Goal: Transaction & Acquisition: Subscribe to service/newsletter

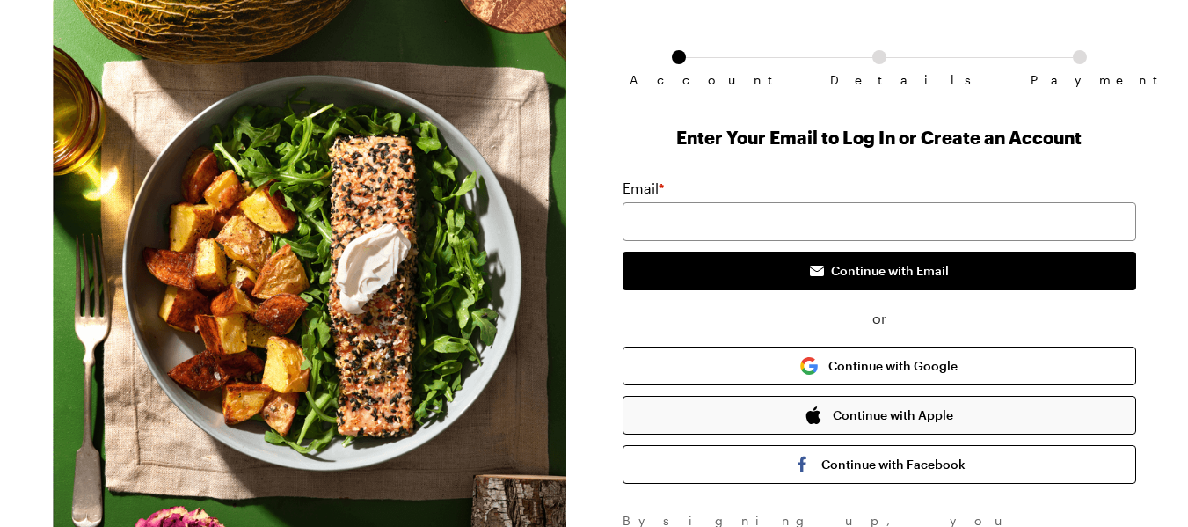
scroll to position [176, 0]
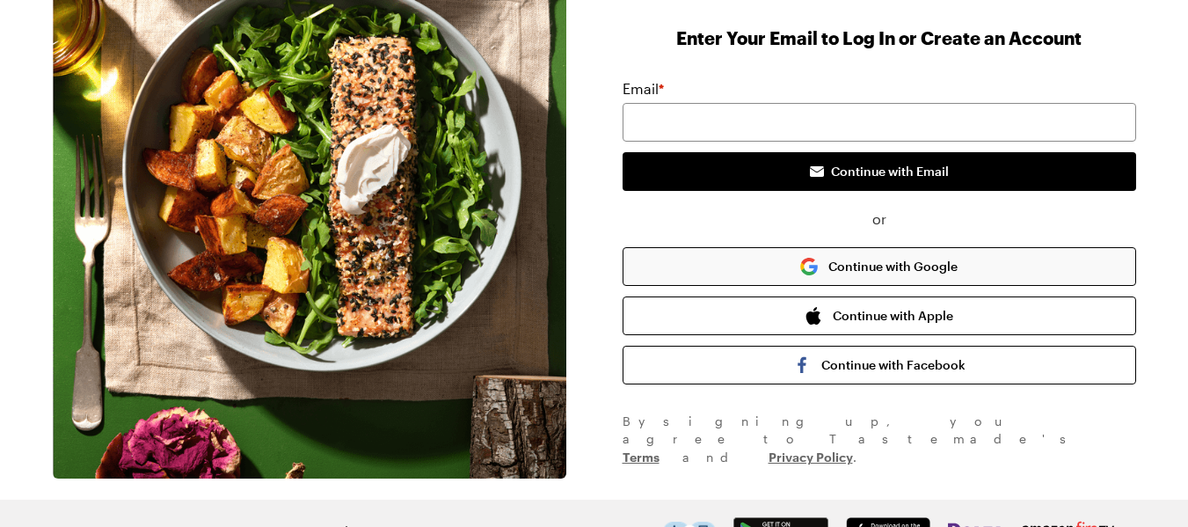
click at [757, 275] on button "Continue with Google" at bounding box center [880, 266] width 514 height 39
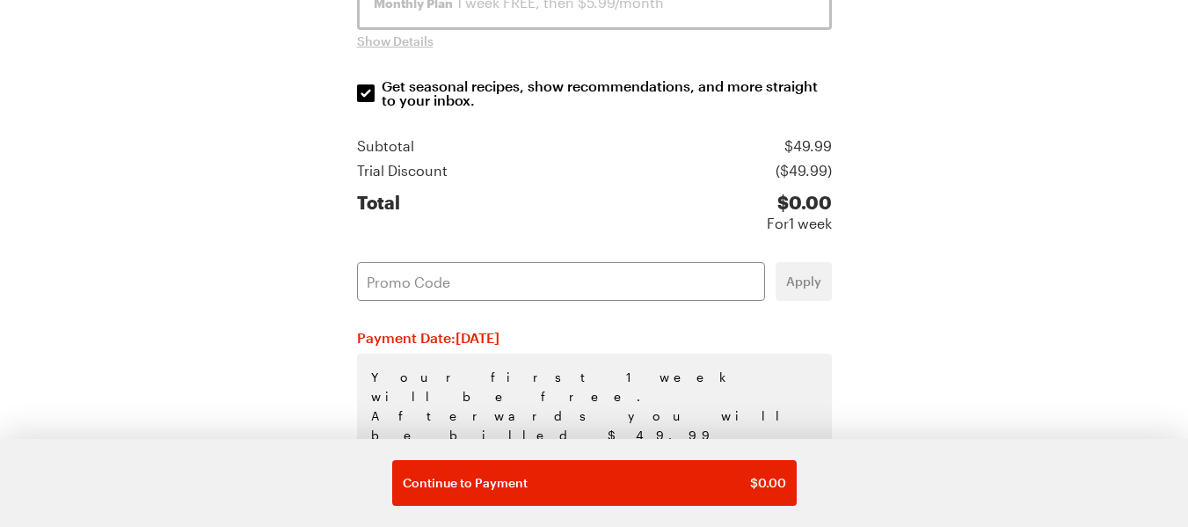
scroll to position [483, 0]
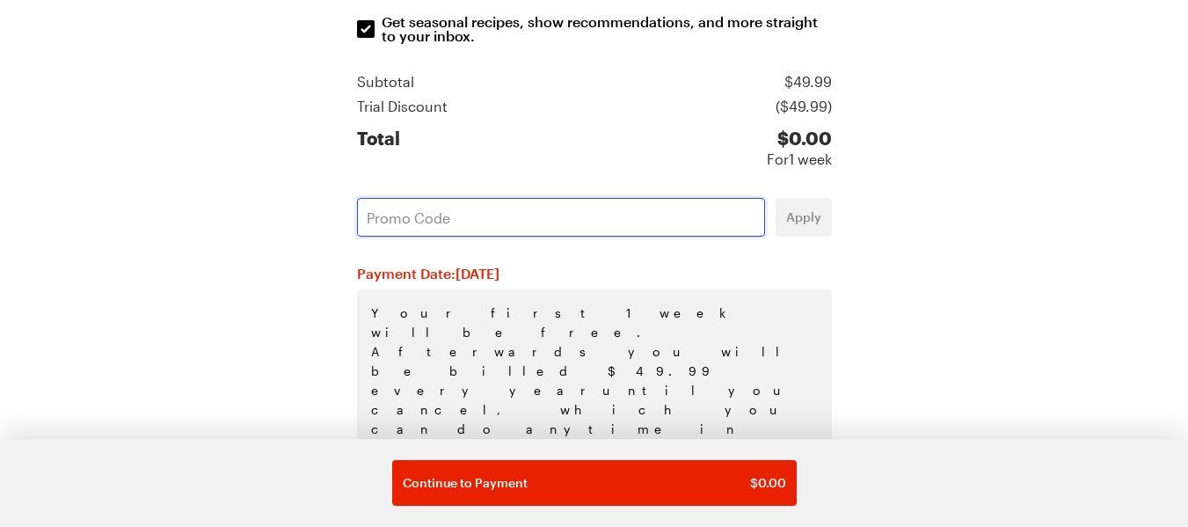
click at [654, 228] on input "text" at bounding box center [561, 217] width 408 height 39
type input "QUI4CCUS"
click at [796, 226] on button "Apply" at bounding box center [804, 217] width 56 height 39
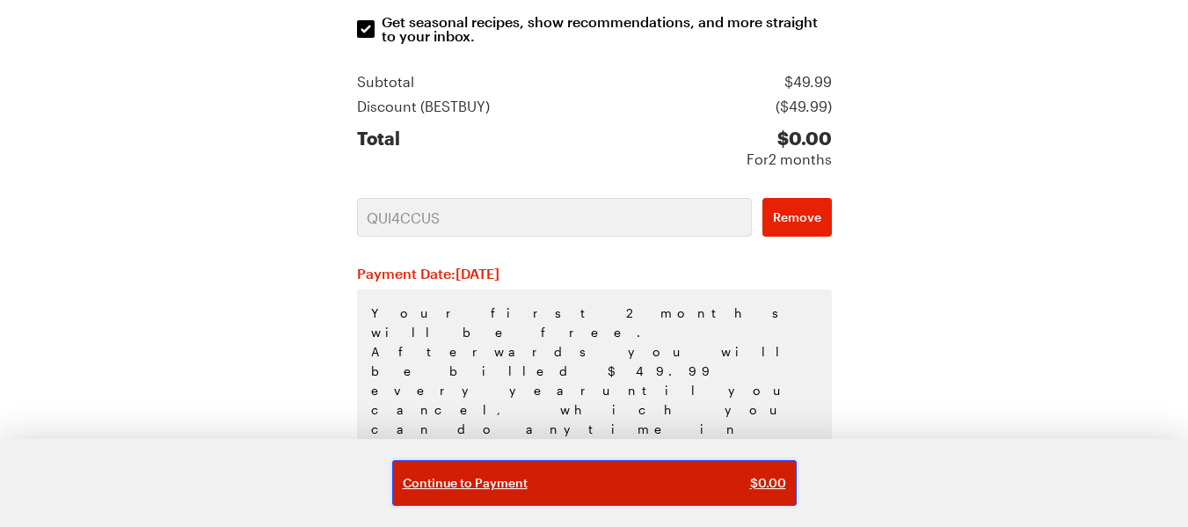
click at [647, 468] on button "Continue to Payment $ 0.00" at bounding box center [594, 483] width 405 height 46
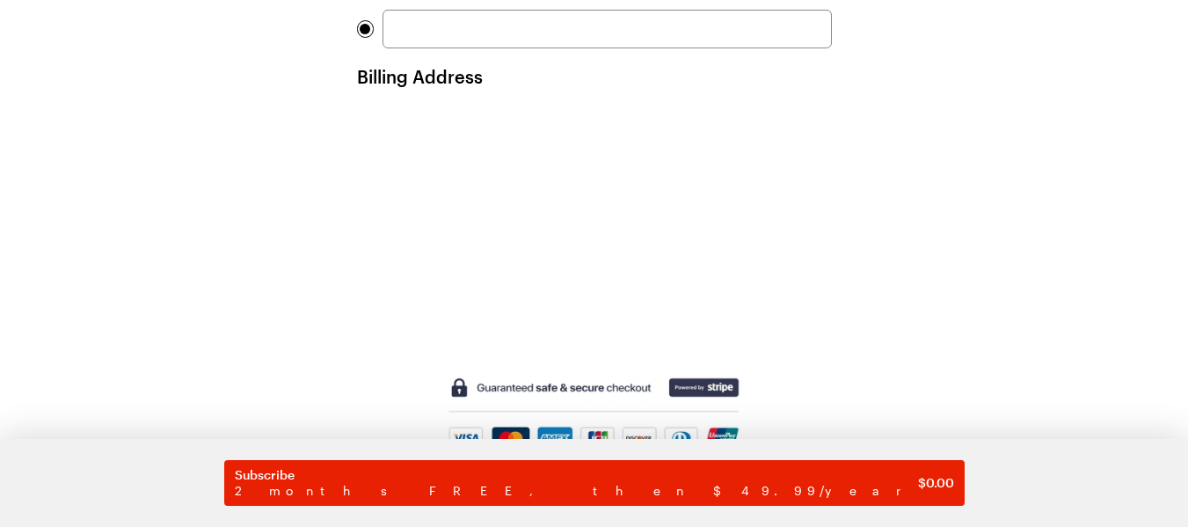
scroll to position [469, 0]
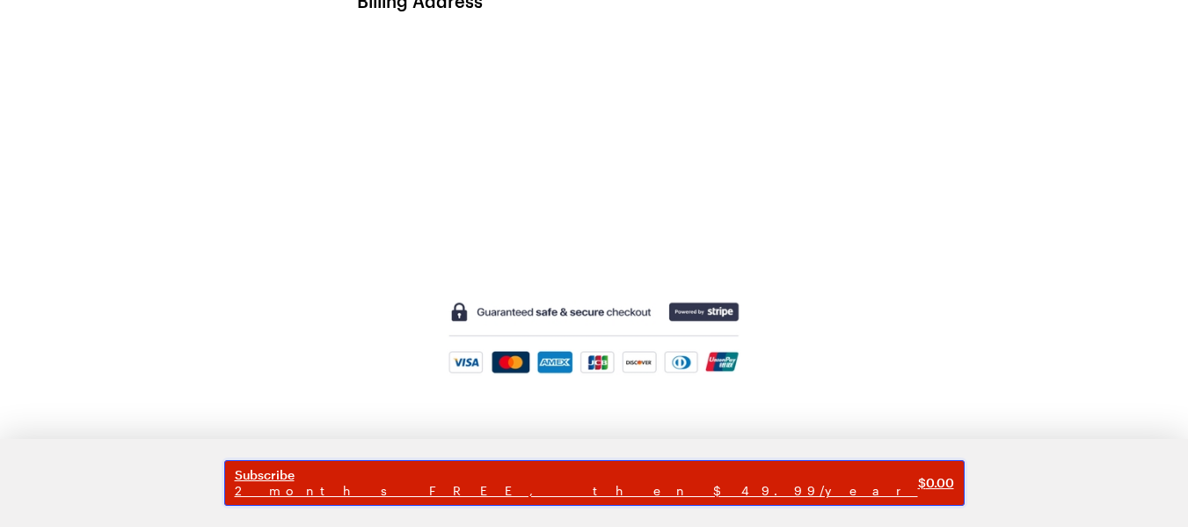
click at [573, 468] on span "Subscribe" at bounding box center [576, 475] width 683 height 16
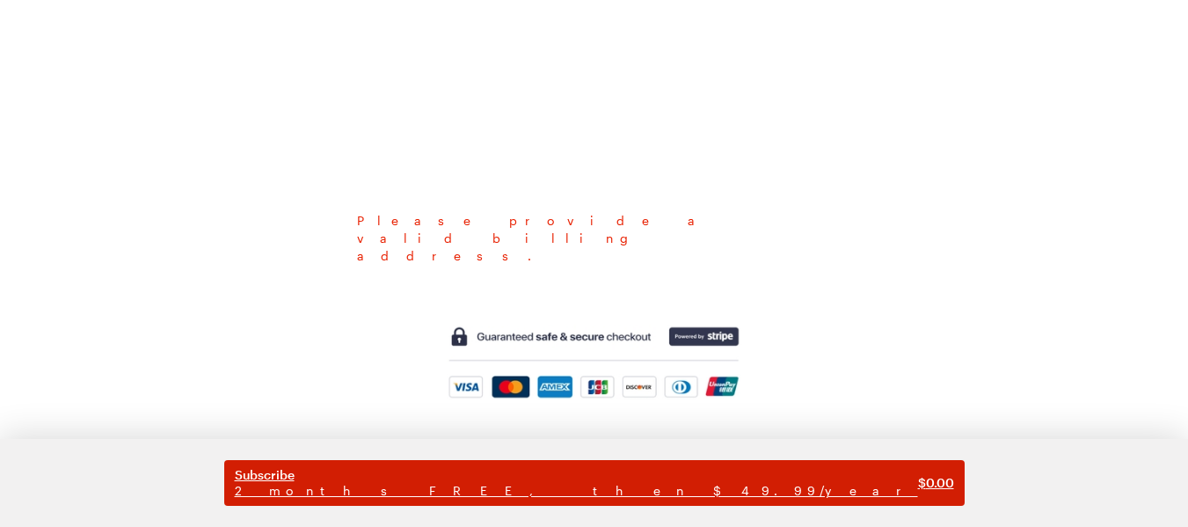
scroll to position [437, 0]
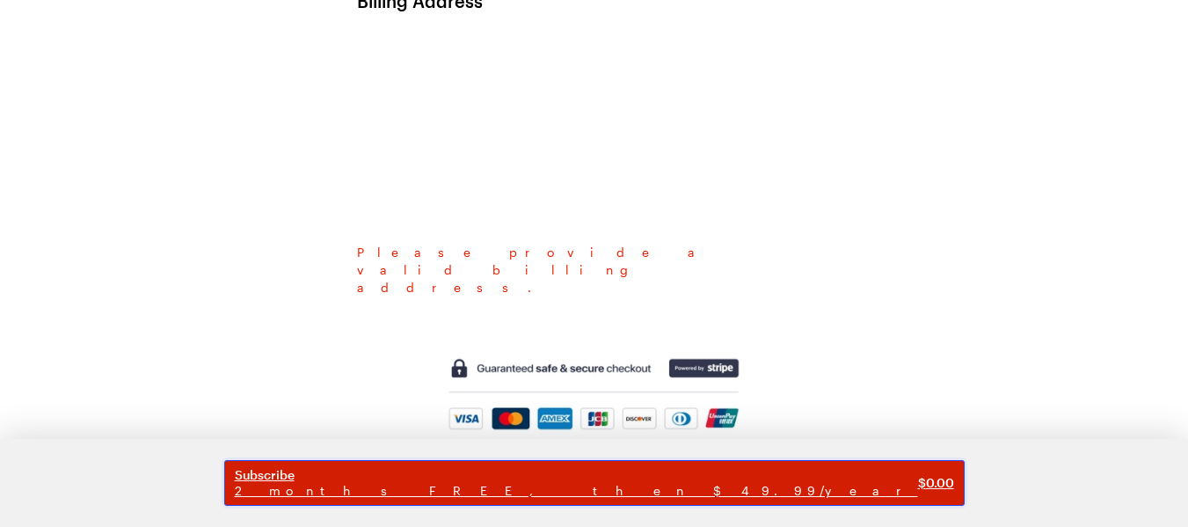
click at [555, 494] on span "2 months FREE, then $49.99/year" at bounding box center [576, 491] width 683 height 16
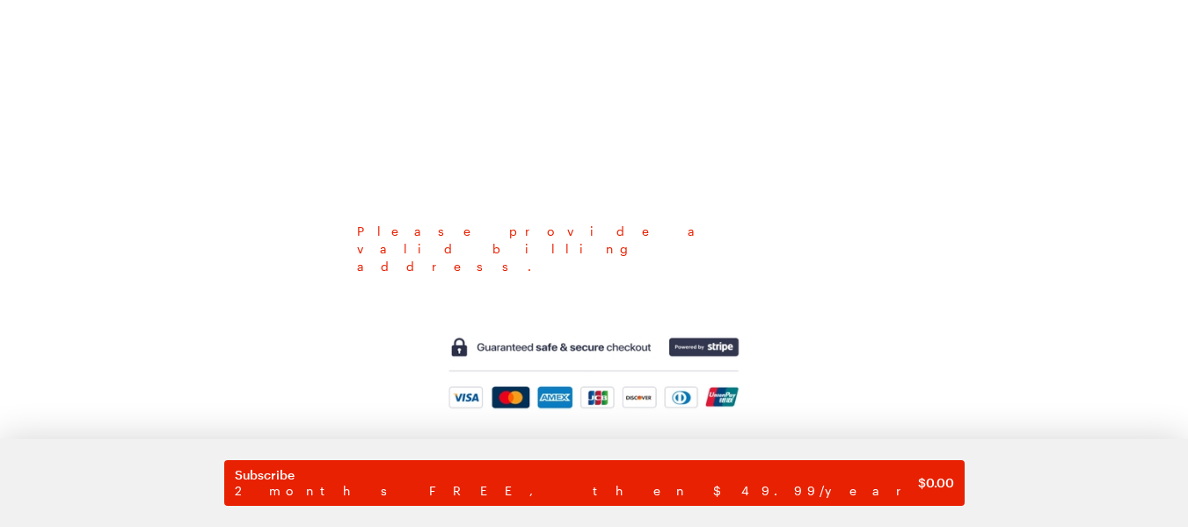
scroll to position [0, 0]
